Goal: Information Seeking & Learning: Learn about a topic

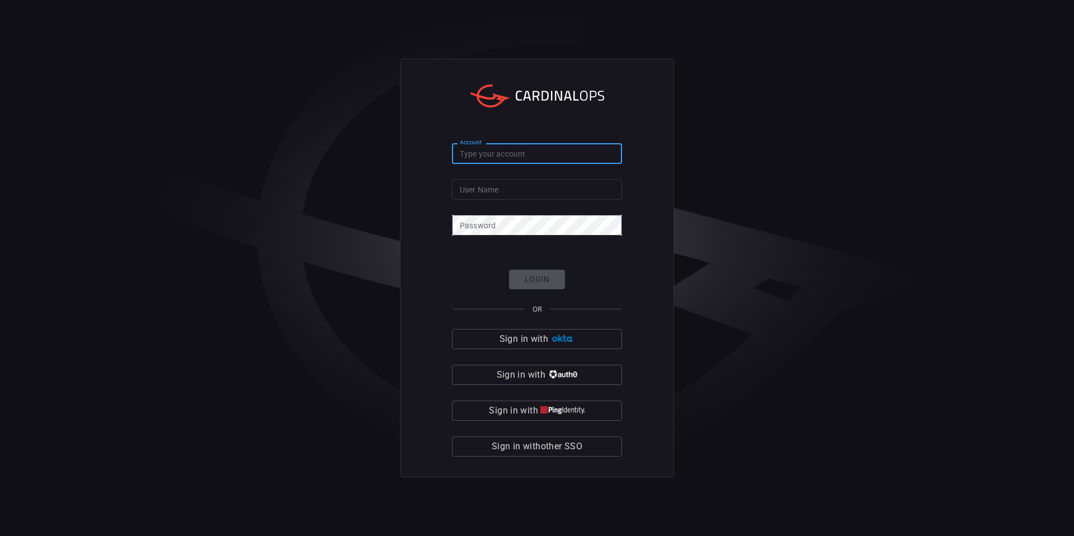
click at [513, 149] on input "Account" at bounding box center [537, 153] width 170 height 21
type input "avalara"
click at [516, 185] on input "User Name" at bounding box center [537, 189] width 170 height 21
type input "[PERSON_NAME].[PERSON_NAME]"
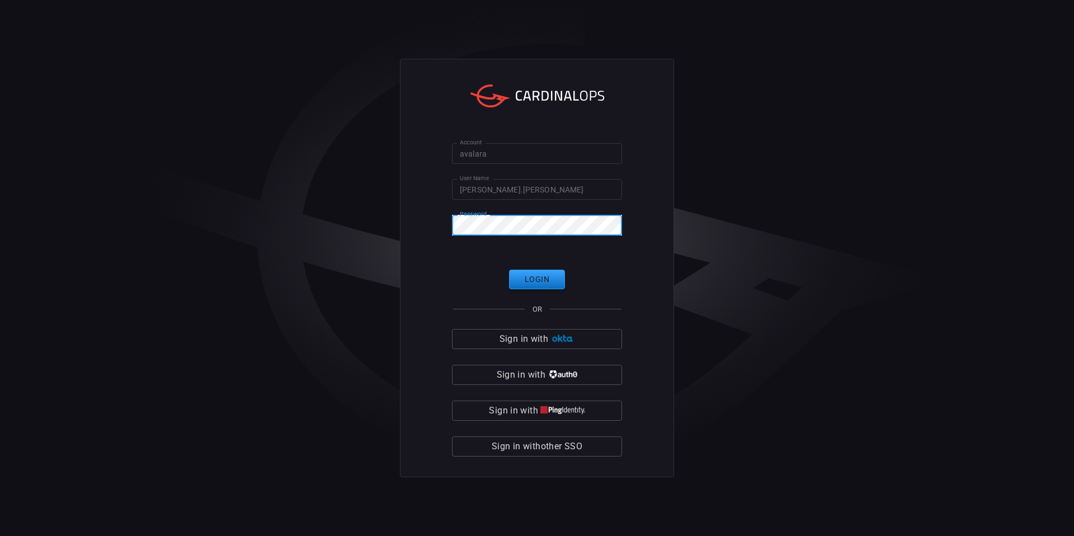
click button "Login" at bounding box center [537, 280] width 56 height 20
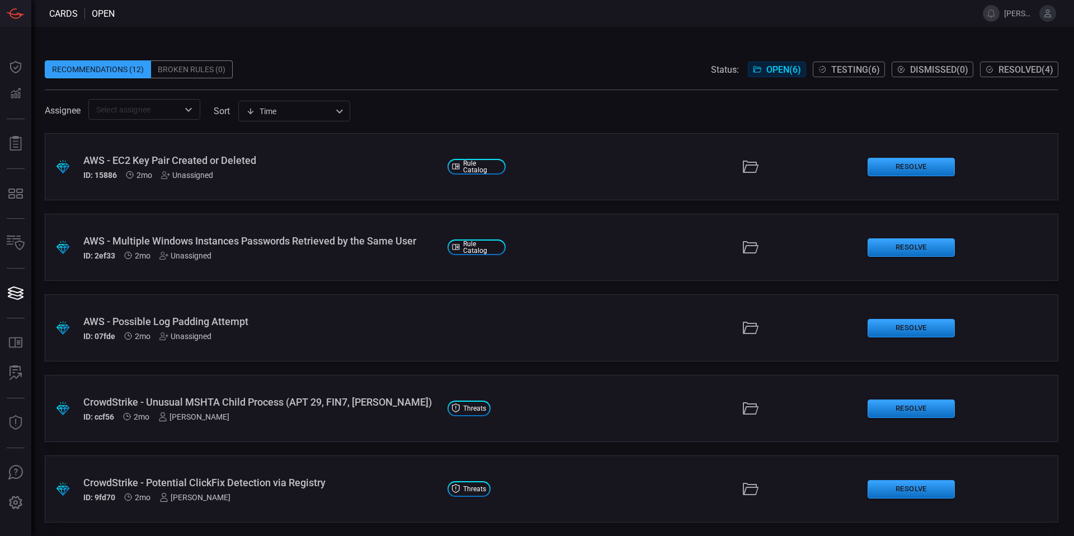
scroll to position [2, 0]
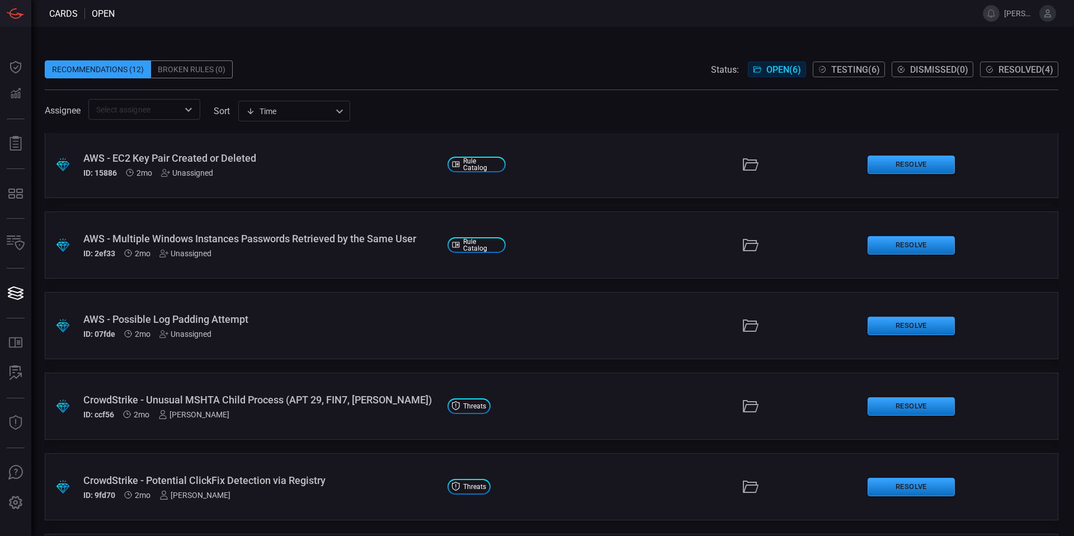
click at [868, 68] on span "Testing ( 6 )" at bounding box center [855, 69] width 49 height 11
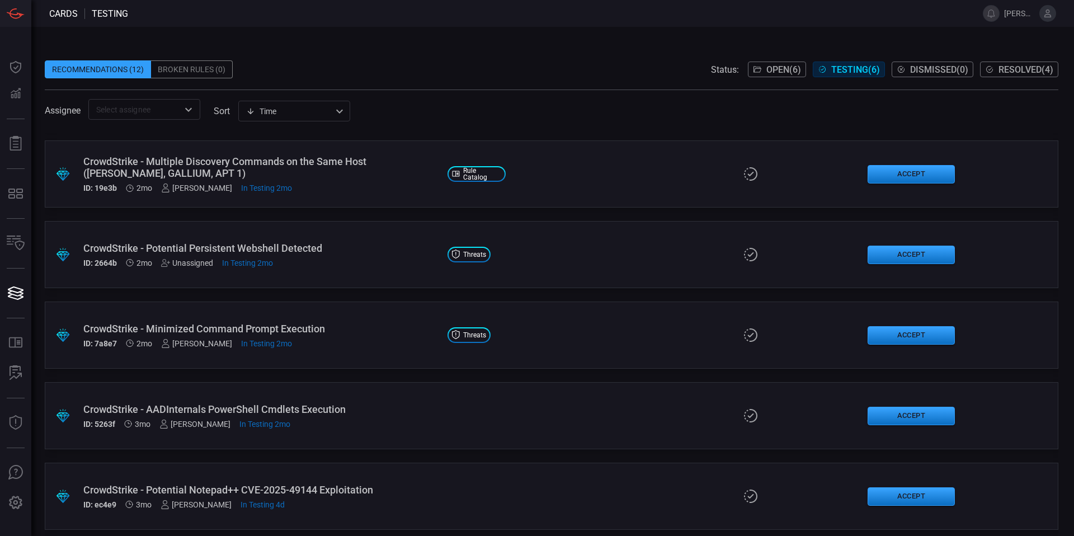
scroll to position [81, 0]
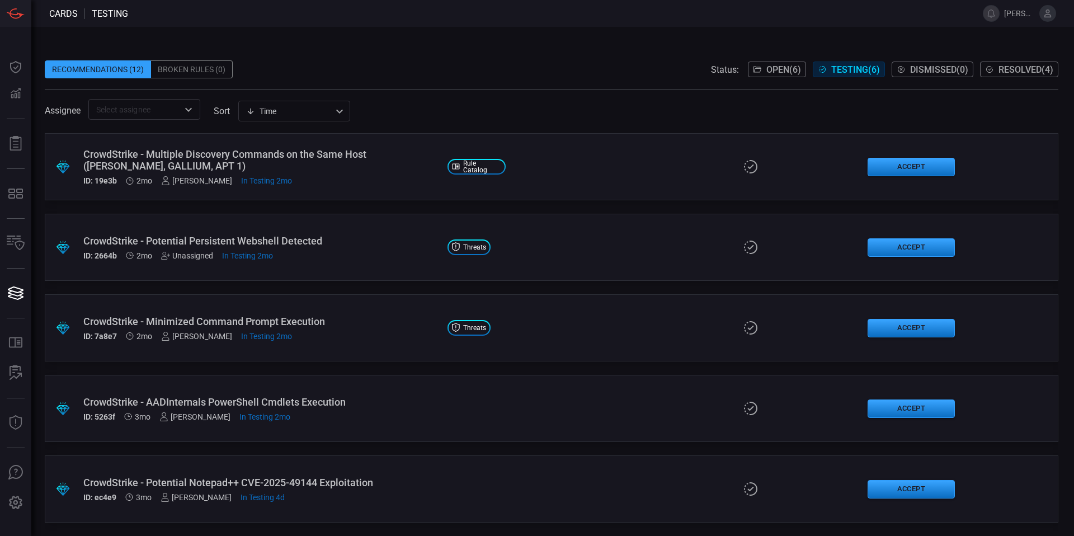
click at [310, 405] on div "CrowdStrike - AADInternals PowerShell Cmdlets Execution" at bounding box center [260, 402] width 355 height 12
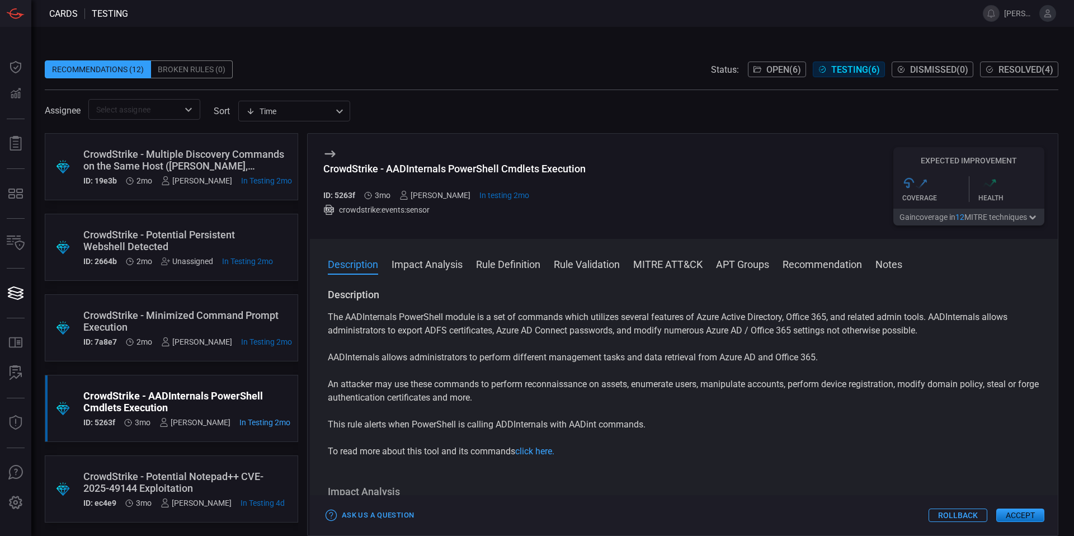
scroll to position [12, 0]
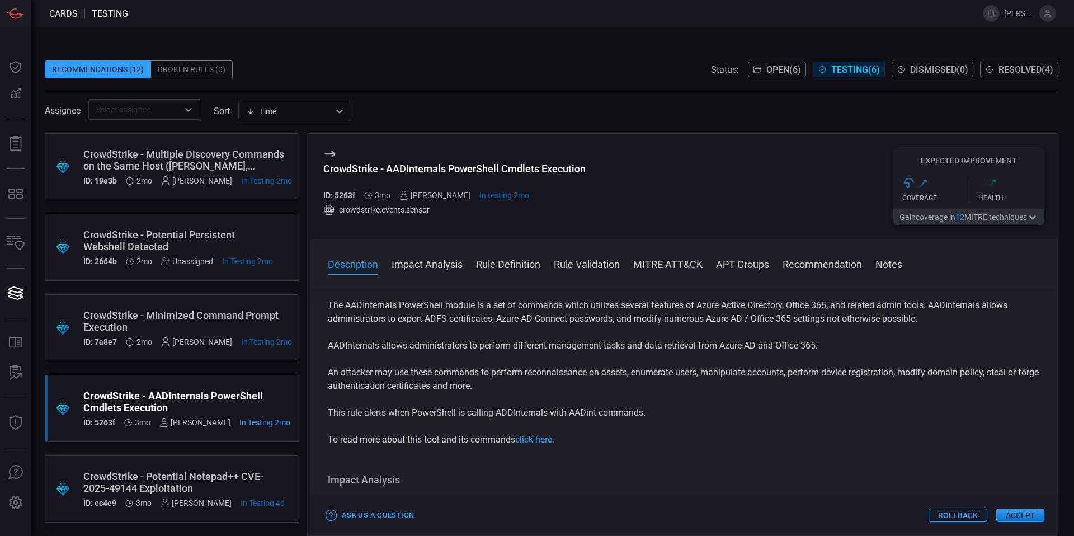
click at [640, 418] on p "This rule alerts when PowerShell is calling ADDInternals with AADint commands." at bounding box center [684, 412] width 712 height 13
click at [640, 415] on p "This rule alerts when PowerShell is calling ADDInternals with AADint commands." at bounding box center [684, 412] width 712 height 13
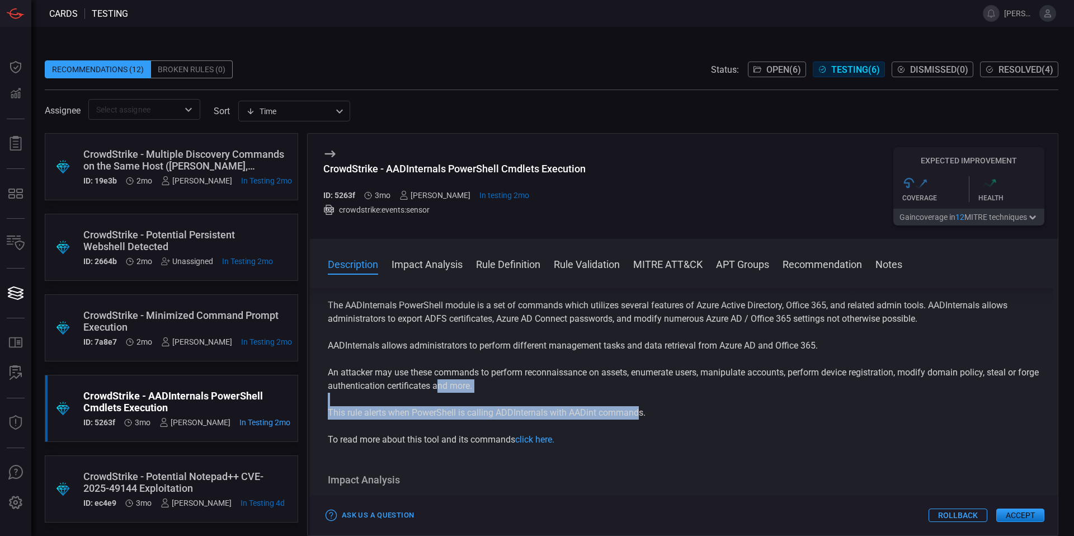
drag, startPoint x: 640, startPoint y: 413, endPoint x: 464, endPoint y: 389, distance: 177.3
click at [464, 389] on div "The AADInternals PowerShell module is a set of commands which utilizes several …" at bounding box center [684, 373] width 712 height 148
click at [464, 389] on p "An attacker may use these commands to perform reconnaissance on assets, enumera…" at bounding box center [684, 379] width 712 height 27
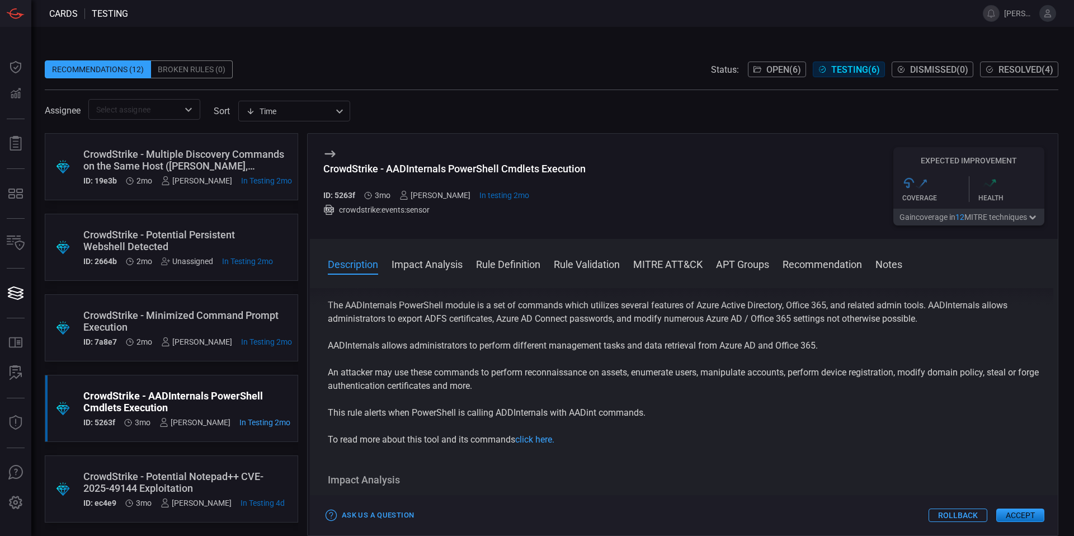
click at [461, 413] on p "This rule alerts when PowerShell is calling ADDInternals with AADint commands." at bounding box center [684, 412] width 712 height 13
click at [461, 412] on p "This rule alerts when PowerShell is calling ADDInternals with AADint commands." at bounding box center [684, 412] width 712 height 13
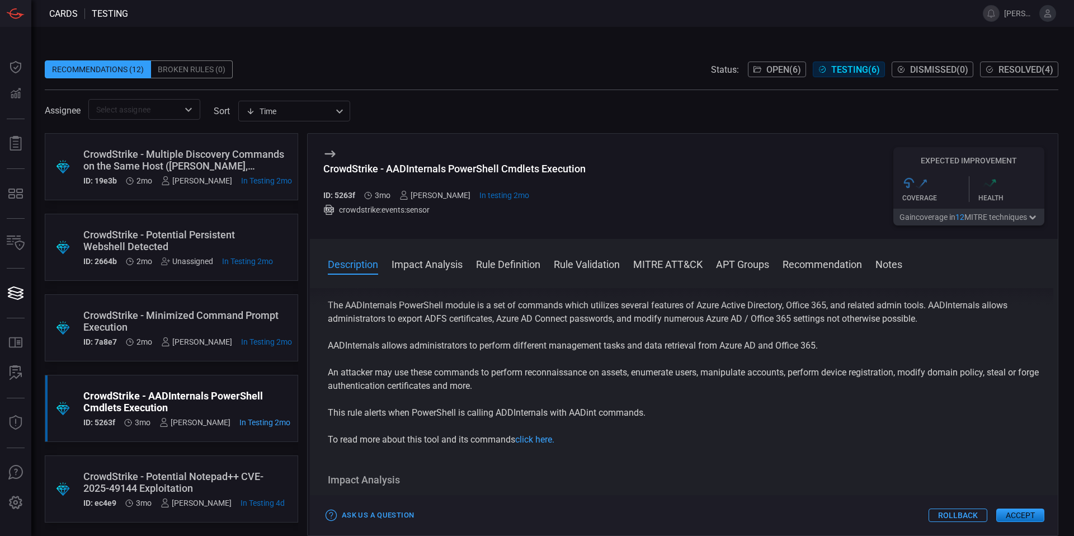
click at [461, 412] on p "This rule alerts when PowerShell is calling ADDInternals with AADint commands." at bounding box center [684, 412] width 712 height 13
click at [460, 413] on p "This rule alerts when PowerShell is calling ADDInternals with AADint commands." at bounding box center [684, 412] width 712 height 13
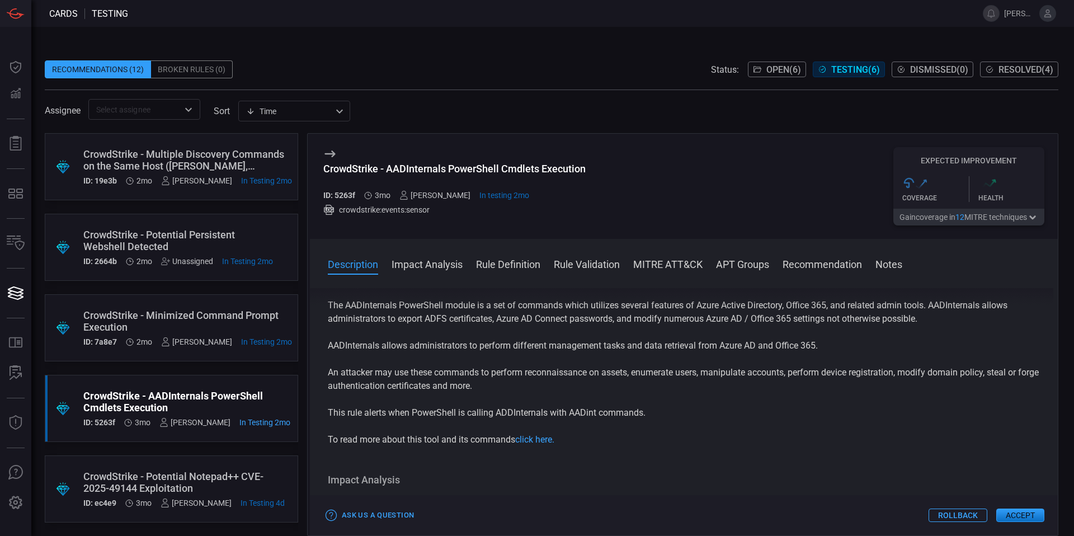
click at [460, 413] on p "This rule alerts when PowerShell is calling ADDInternals with AADint commands." at bounding box center [684, 412] width 712 height 13
drag, startPoint x: 460, startPoint y: 413, endPoint x: 514, endPoint y: 412, distance: 54.3
click at [514, 412] on p "This rule alerts when PowerShell is calling ADDInternals with AADint commands." at bounding box center [684, 412] width 712 height 13
drag, startPoint x: 498, startPoint y: 414, endPoint x: 530, endPoint y: 412, distance: 32.5
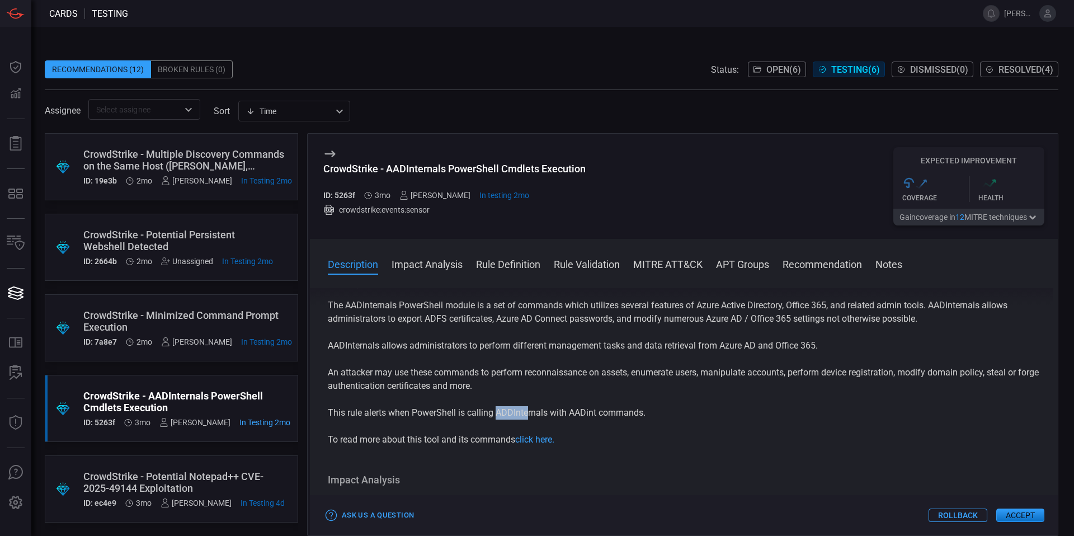
click at [530, 412] on p "This rule alerts when PowerShell is calling ADDInternals with AADint commands." at bounding box center [684, 412] width 712 height 13
click at [558, 409] on p "This rule alerts when PowerShell is calling ADDInternals with AADint commands." at bounding box center [684, 412] width 712 height 13
click at [554, 410] on p "This rule alerts when PowerShell is calling ADDInternals with AADint commands." at bounding box center [684, 412] width 712 height 13
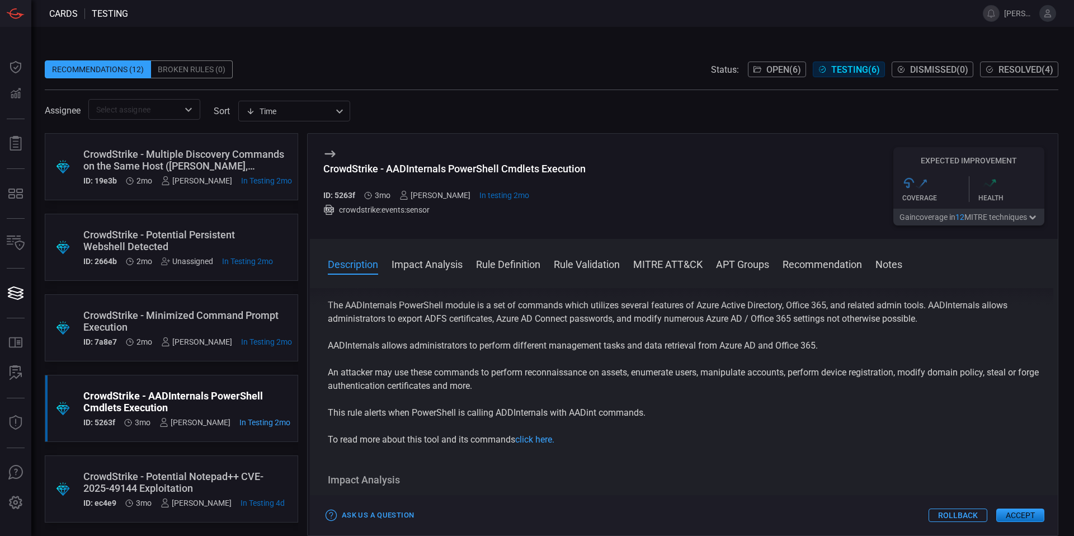
click at [547, 405] on div "The AADInternals PowerShell module is a set of commands which utilizes several …" at bounding box center [684, 373] width 712 height 148
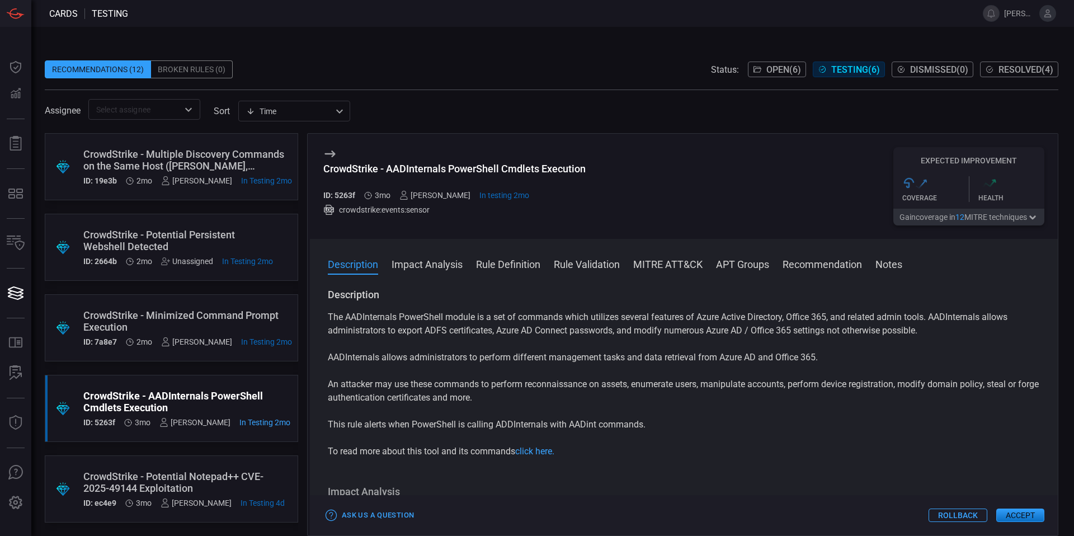
scroll to position [89, 0]
click at [155, 455] on div ".suggested_cards_icon{fill:url(#suggested_cards_icon);} CrowdStrike - Potential…" at bounding box center [171, 488] width 253 height 67
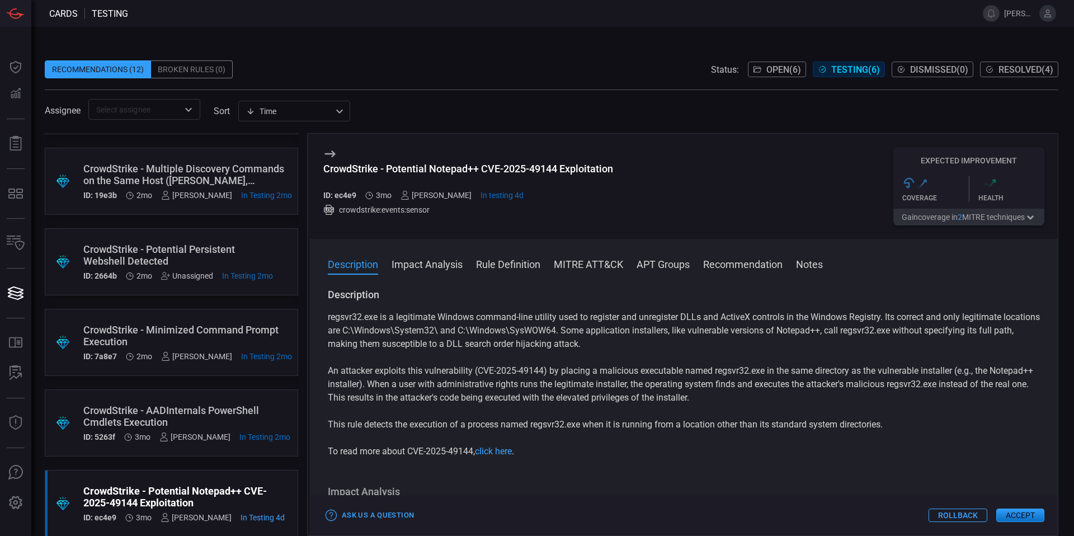
scroll to position [89, 0]
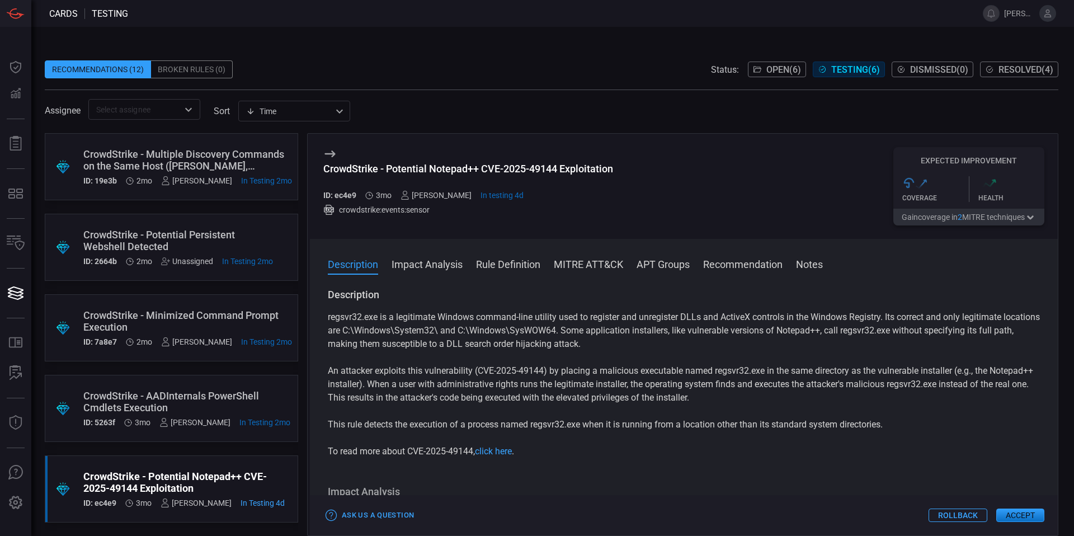
click at [199, 299] on div ".suggested_cards_icon{fill:url(#suggested_cards_icon);} CrowdStrike - Minimized…" at bounding box center [171, 327] width 253 height 67
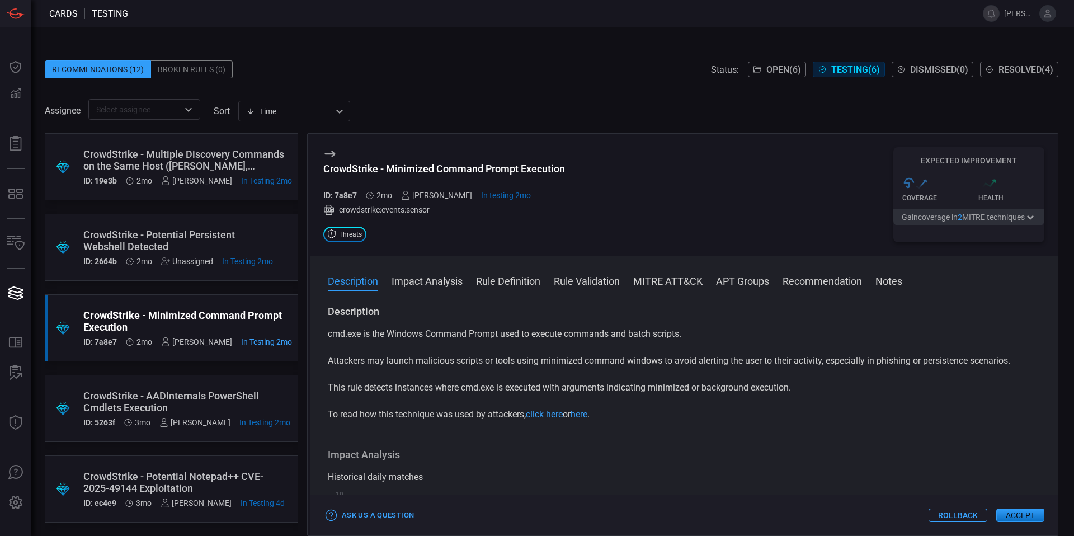
scroll to position [89, 0]
click at [181, 470] on div "CrowdStrike - Potential Notepad++ CVE-2025-49144 Exploitation" at bounding box center [183, 481] width 201 height 23
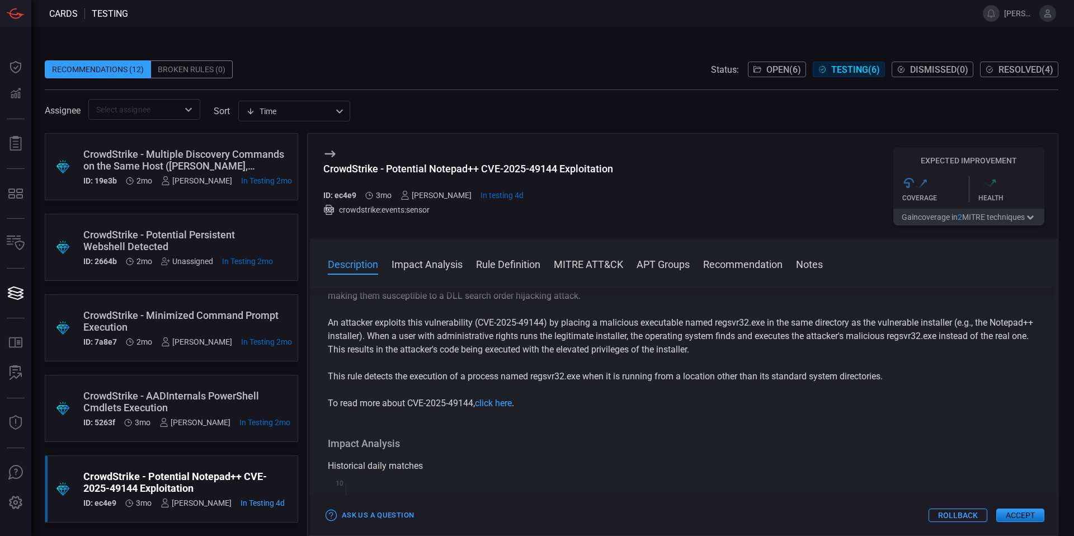
scroll to position [60, 0]
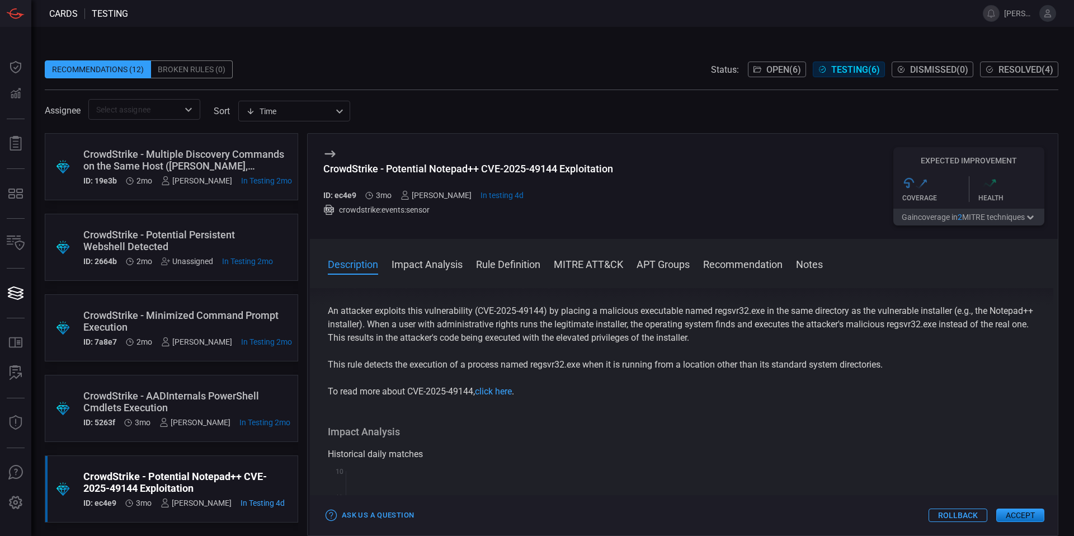
click at [1029, 214] on icon "button" at bounding box center [1029, 217] width 11 height 9
